Goal: Information Seeking & Learning: Learn about a topic

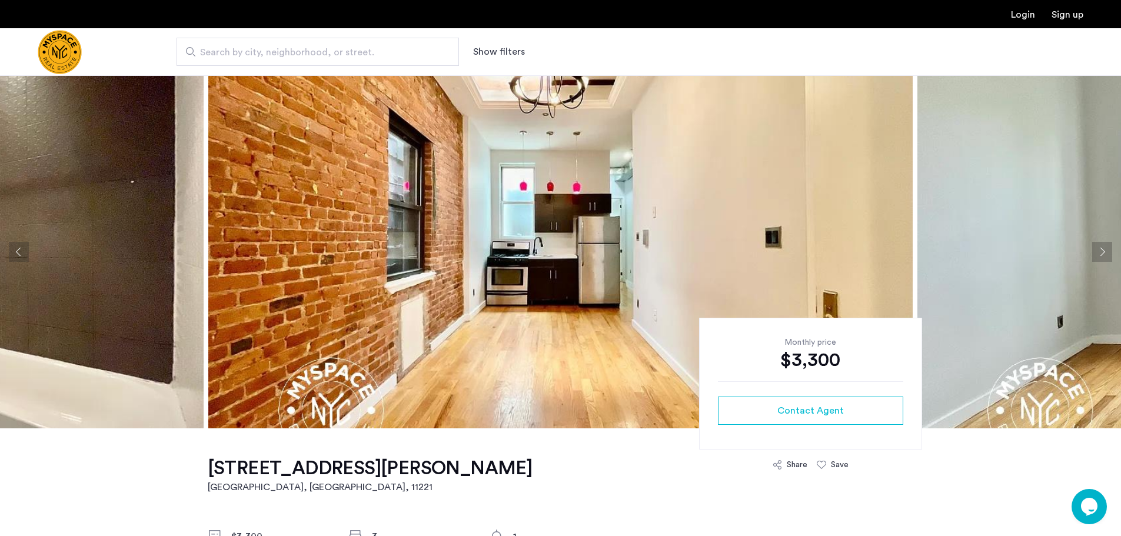
click at [1097, 250] on button "Next apartment" at bounding box center [1103, 252] width 20 height 20
click at [1101, 246] on button "Next apartment" at bounding box center [1103, 252] width 20 height 20
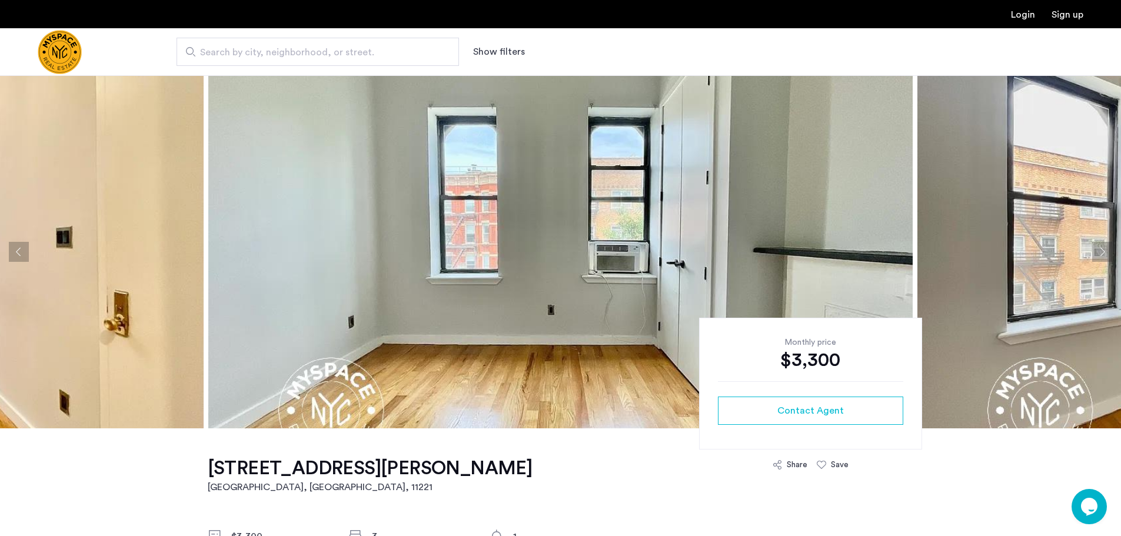
click at [1105, 252] on button "Next apartment" at bounding box center [1103, 252] width 20 height 20
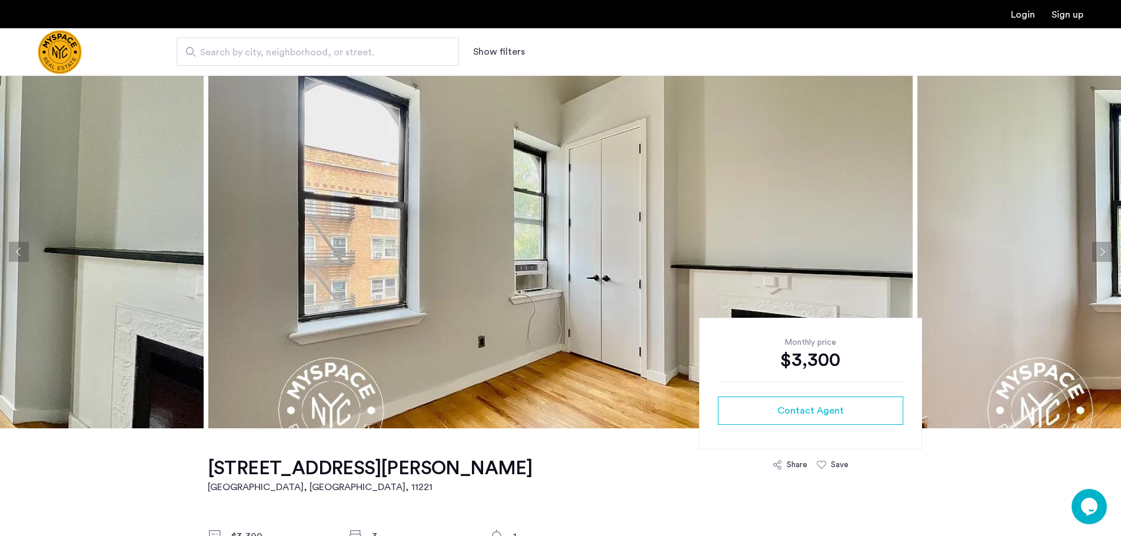
click at [1105, 252] on button "Next apartment" at bounding box center [1103, 252] width 20 height 20
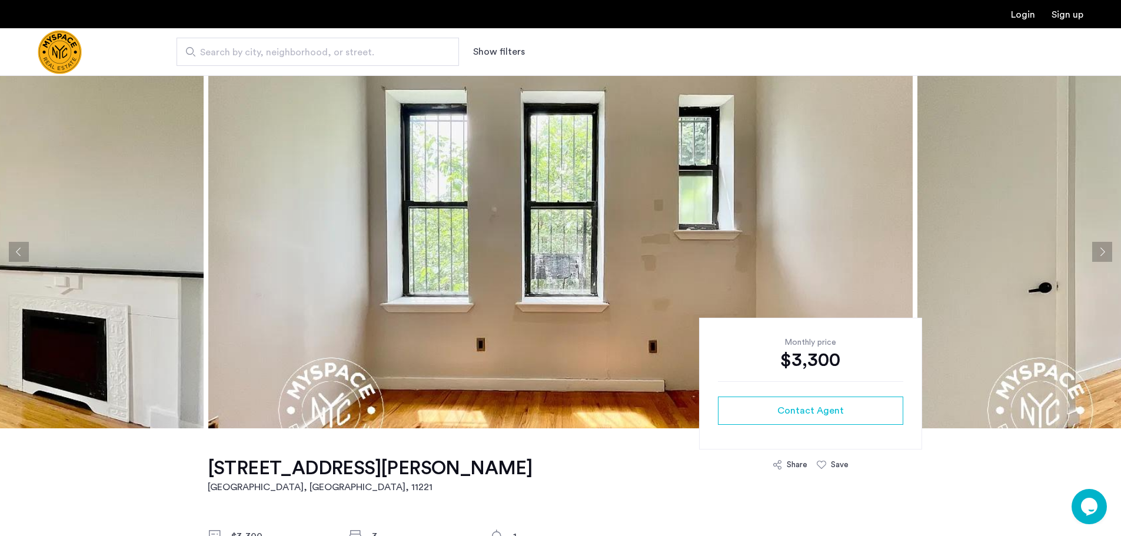
click at [1104, 252] on button "Next apartment" at bounding box center [1103, 252] width 20 height 20
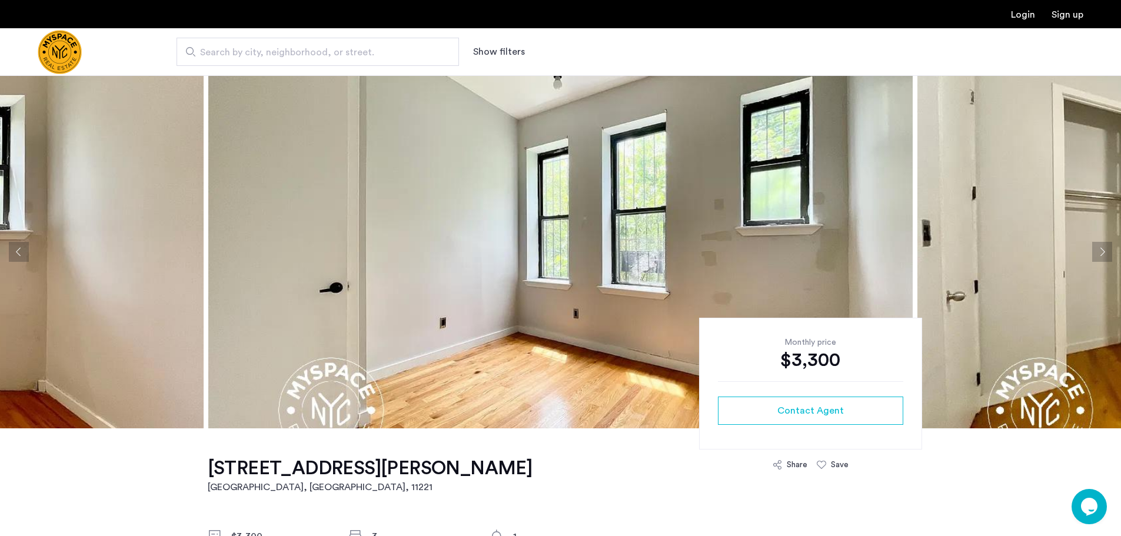
click at [1104, 252] on button "Next apartment" at bounding box center [1103, 252] width 20 height 20
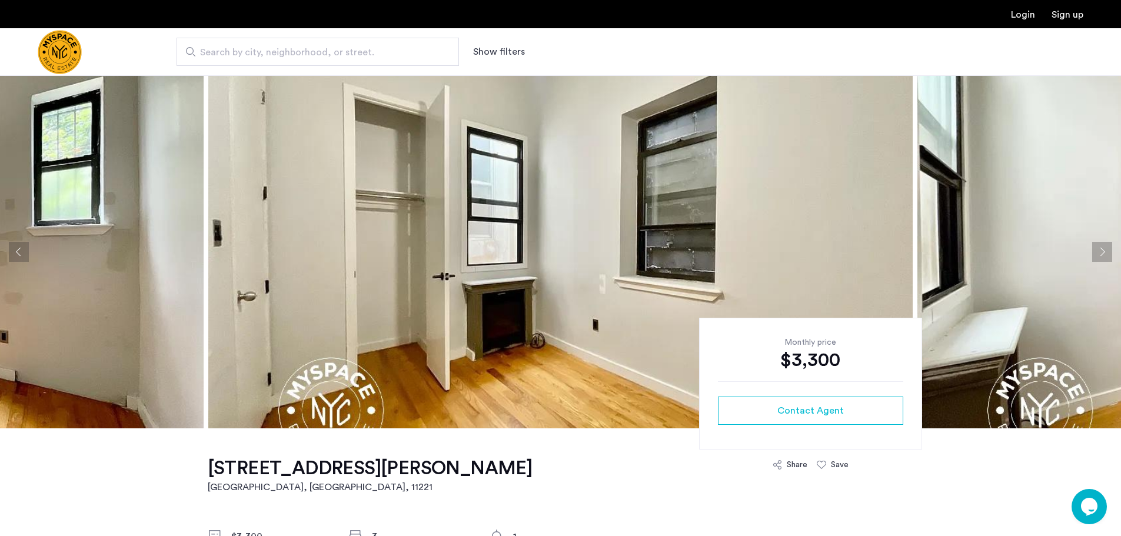
click at [1104, 252] on button "Next apartment" at bounding box center [1103, 252] width 20 height 20
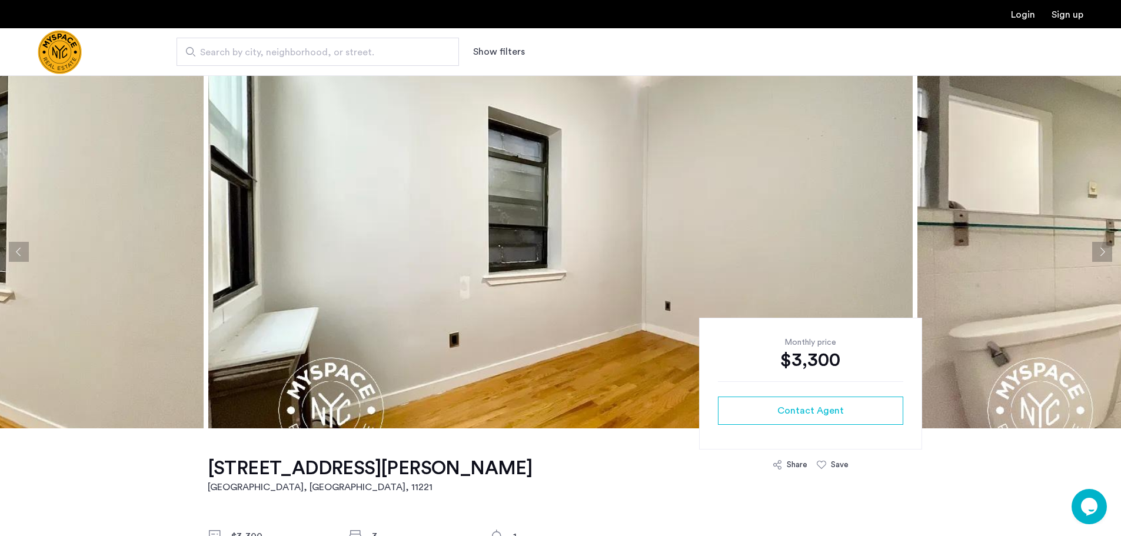
click at [1104, 252] on button "Next apartment" at bounding box center [1103, 252] width 20 height 20
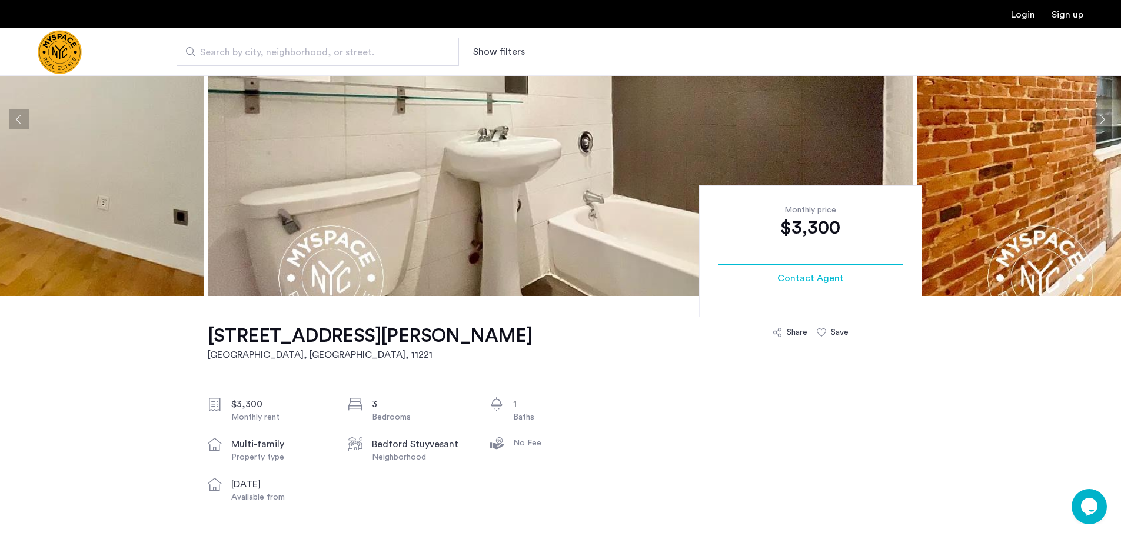
scroll to position [294, 0]
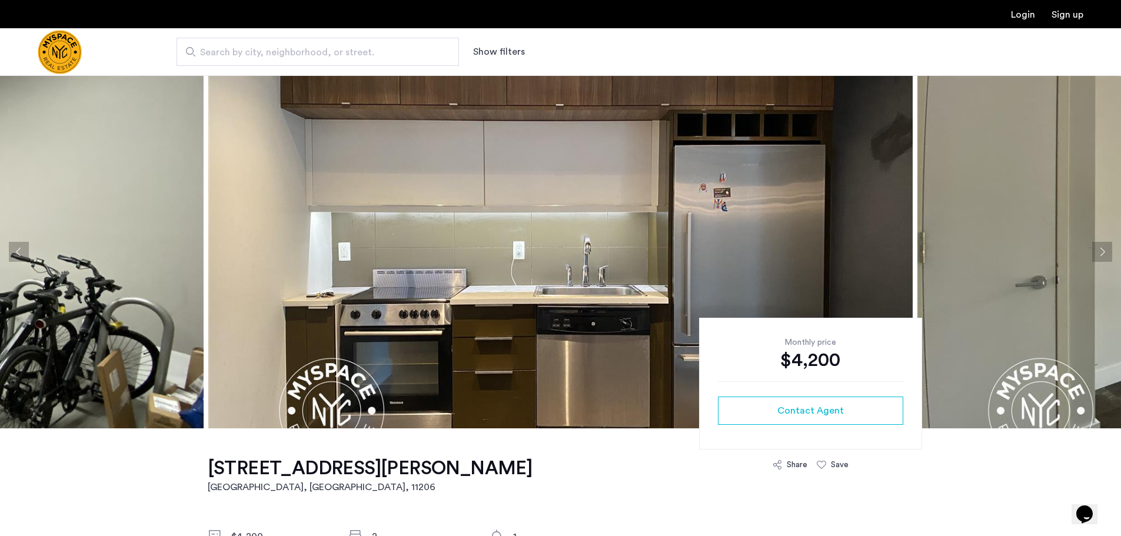
click at [1099, 254] on button "Next apartment" at bounding box center [1103, 252] width 20 height 20
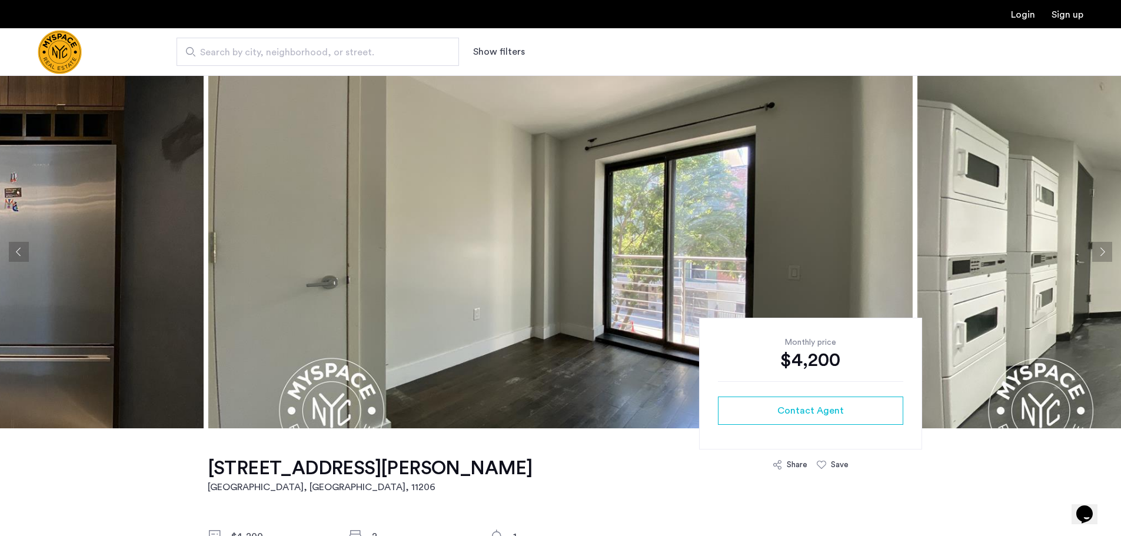
click at [1099, 254] on button "Next apartment" at bounding box center [1103, 252] width 20 height 20
